Goal: Task Accomplishment & Management: Manage account settings

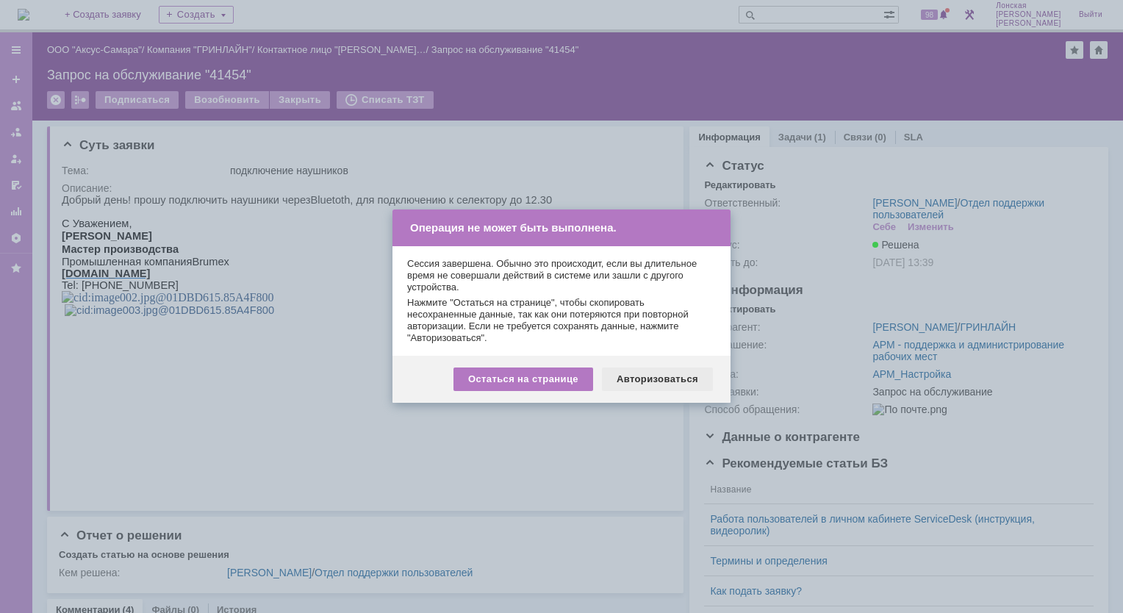
click at [659, 379] on div "Авторизоваться" at bounding box center [657, 379] width 111 height 24
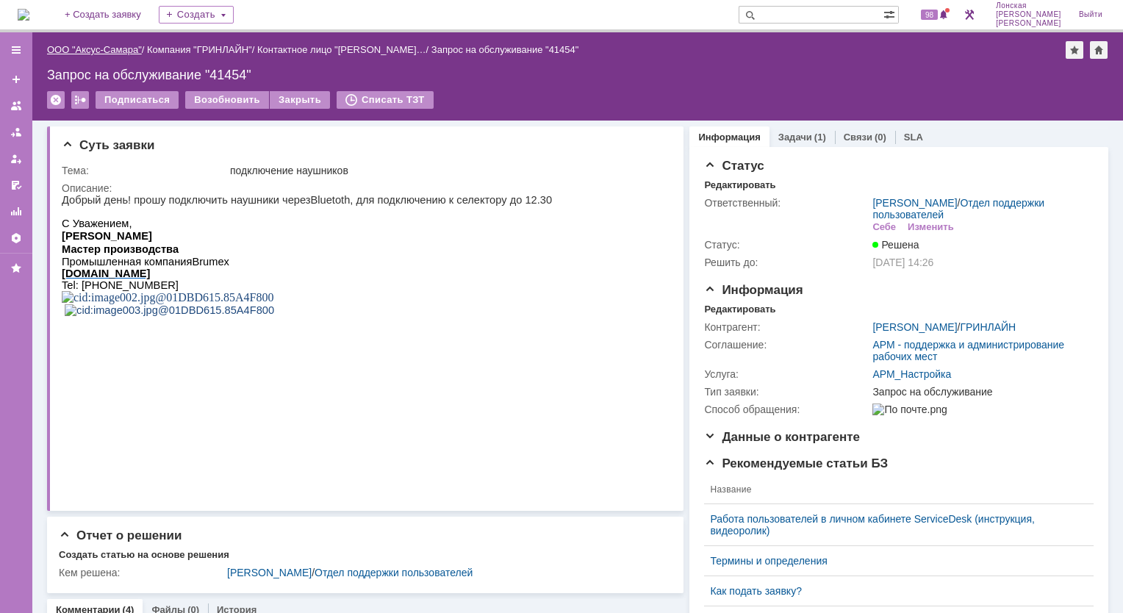
click at [79, 46] on link "ООО "Аксус-Самара"" at bounding box center [94, 49] width 95 height 11
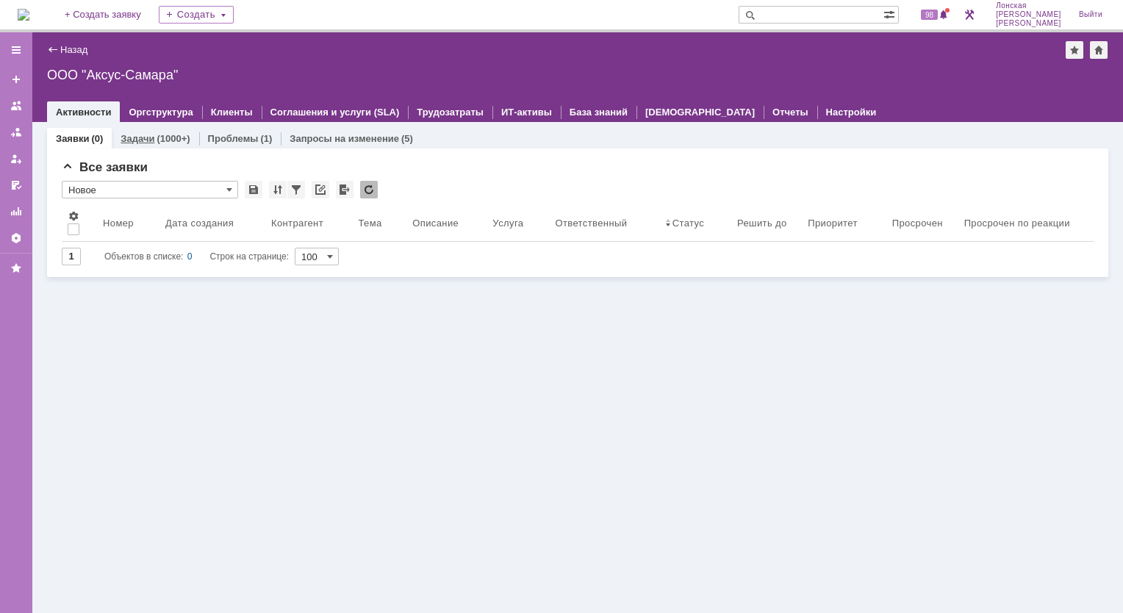
click at [156, 131] on div "Задачи (1000+)" at bounding box center [155, 138] width 87 height 21
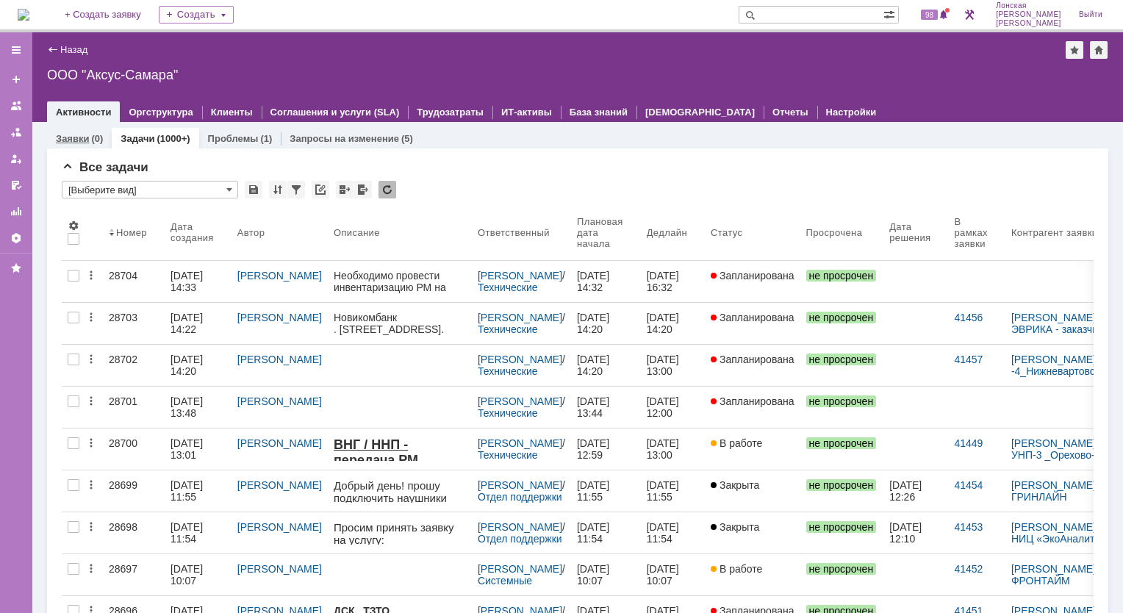
click at [86, 135] on link "Заявки" at bounding box center [72, 138] width 33 height 11
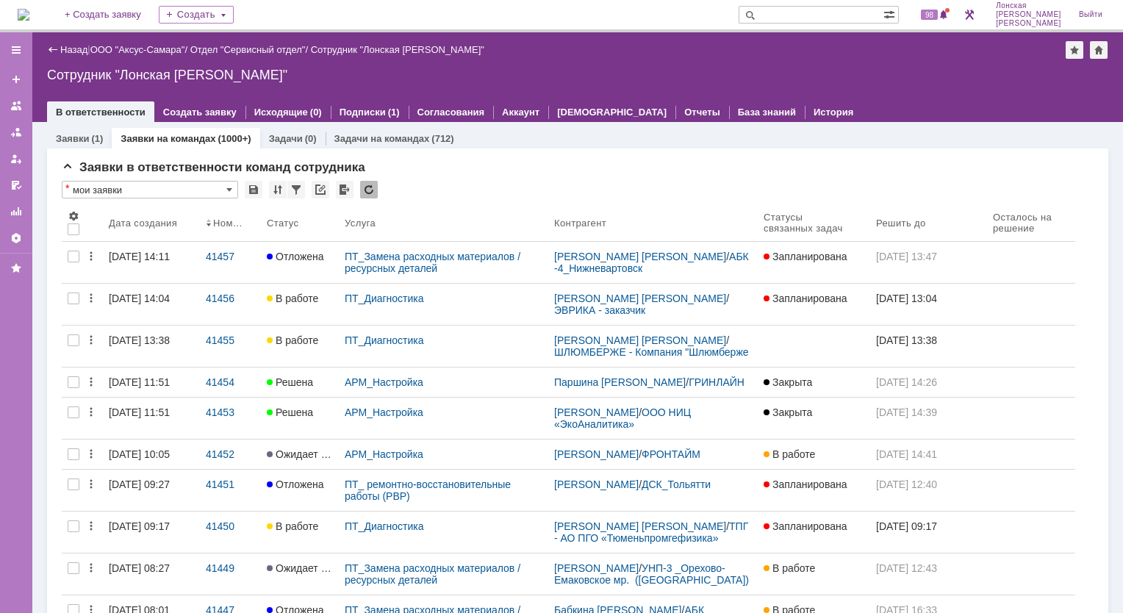
click at [156, 136] on link "Заявки на командах" at bounding box center [167, 138] width 95 height 11
click at [153, 142] on link "Заявки на командах" at bounding box center [167, 138] width 95 height 11
click at [143, 135] on link "Заявки на командах" at bounding box center [167, 138] width 95 height 11
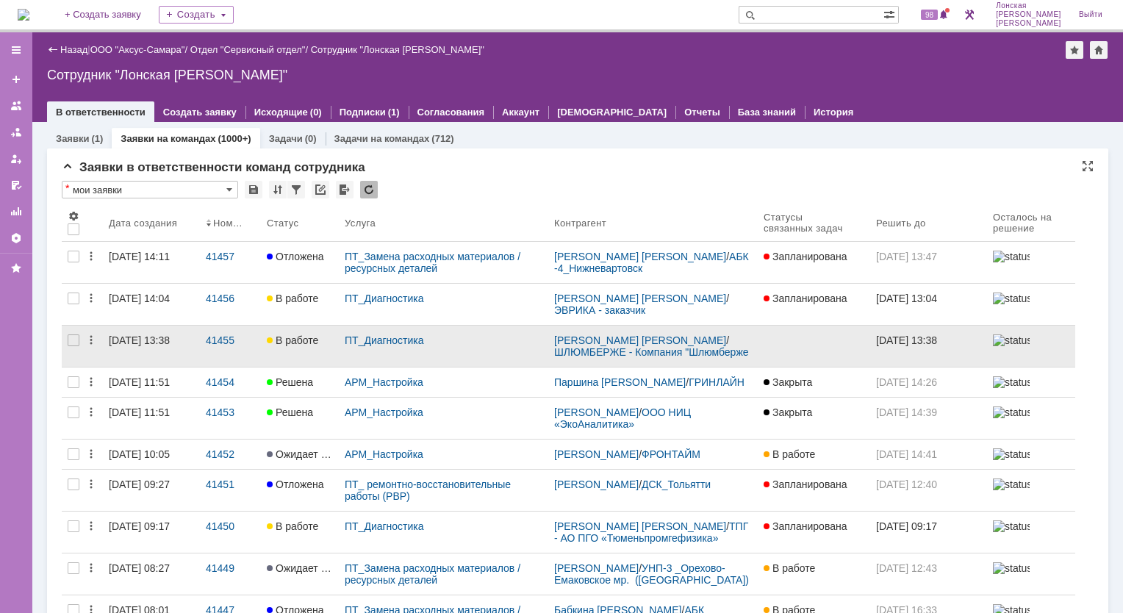
click at [464, 344] on div "ПТ_Диагностика" at bounding box center [443, 345] width 209 height 41
click at [215, 334] on div "41455" at bounding box center [230, 340] width 49 height 12
